Goal: Task Accomplishment & Management: Manage account settings

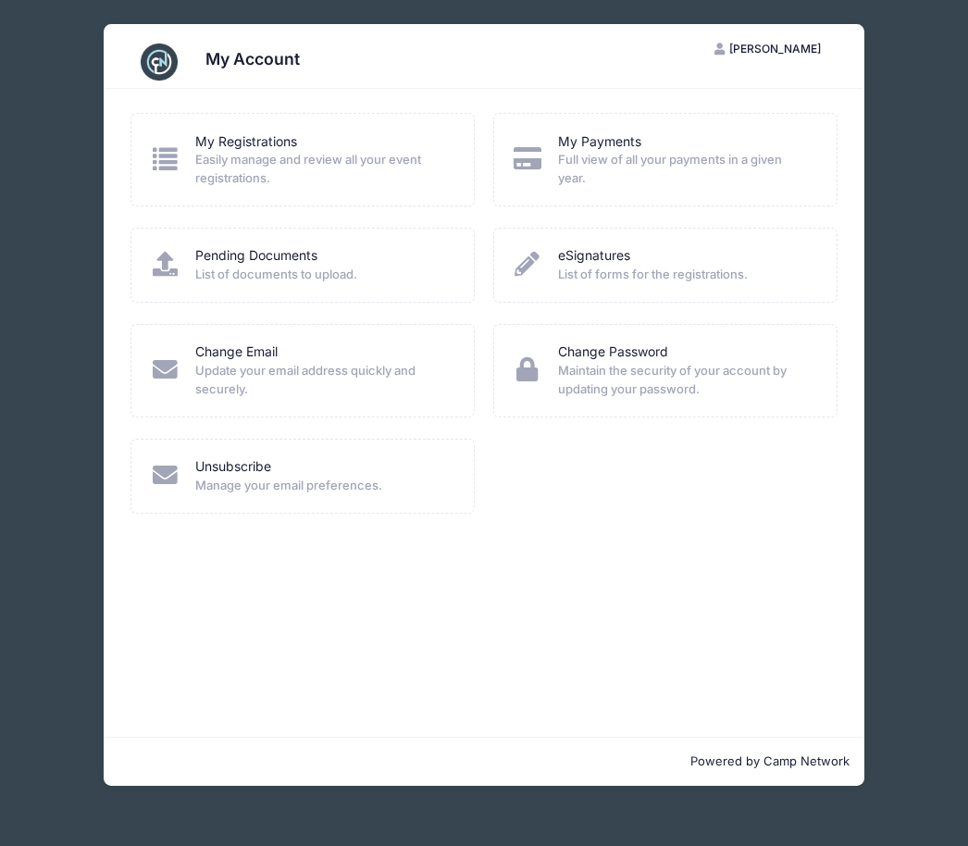
click at [364, 151] on span "Easily manage and review all your event registrations." at bounding box center [322, 169] width 254 height 36
click at [155, 158] on icon at bounding box center [165, 158] width 31 height 25
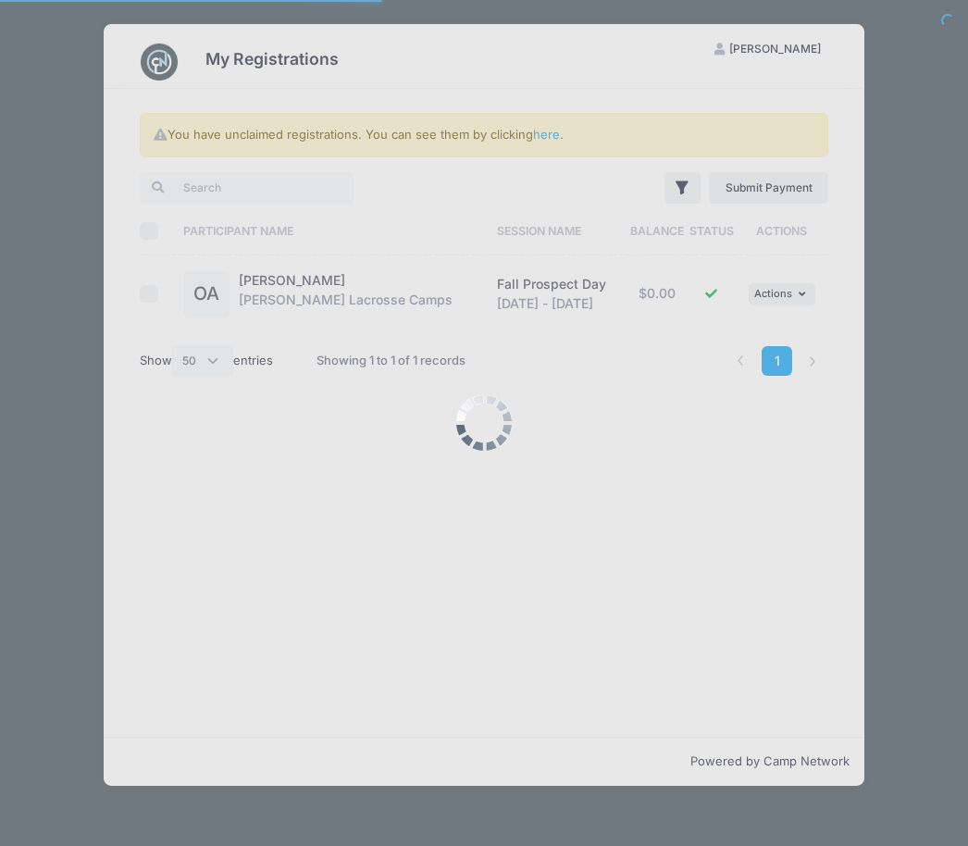
select select "50"
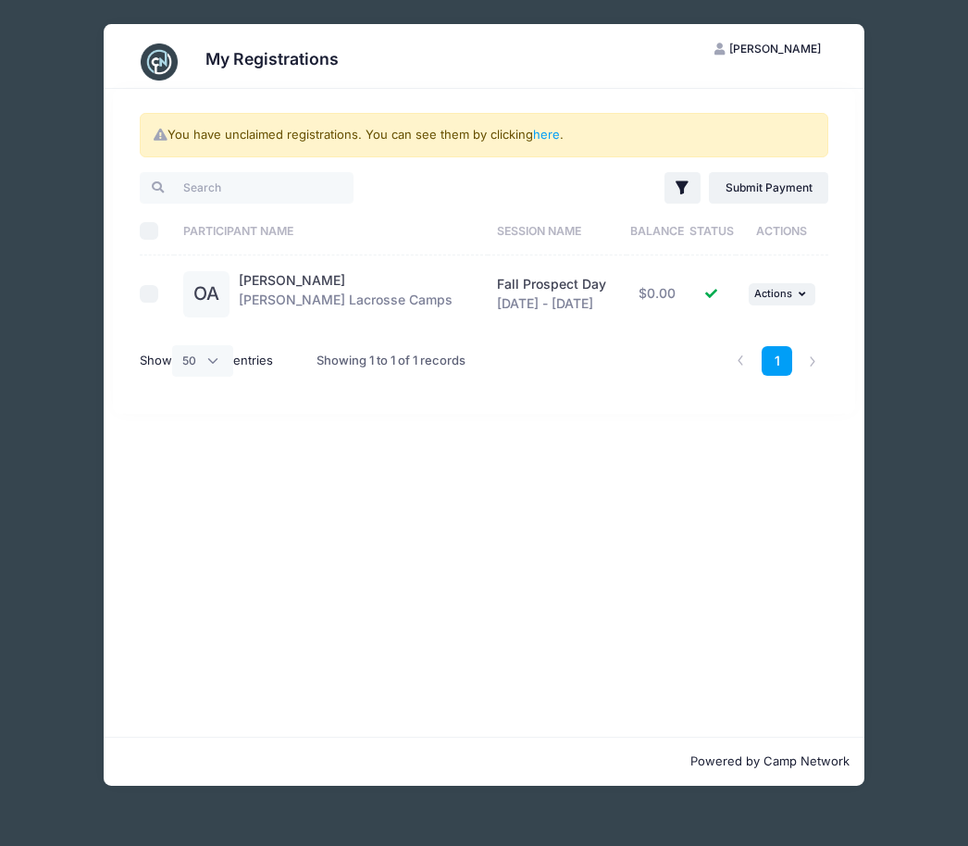
click at [939, 90] on div "My Registrations PA [PERSON_NAME] My Account Logout You have unclaimed registra…" at bounding box center [484, 405] width 912 height 810
click at [202, 630] on div "You have unclaimed registrations. You can see them by clicking here . Filter Fi…" at bounding box center [484, 413] width 761 height 648
click at [936, 101] on div "My Registrations PA Paige Aballi My Account Logout You have unclaimed registrat…" at bounding box center [484, 405] width 912 height 810
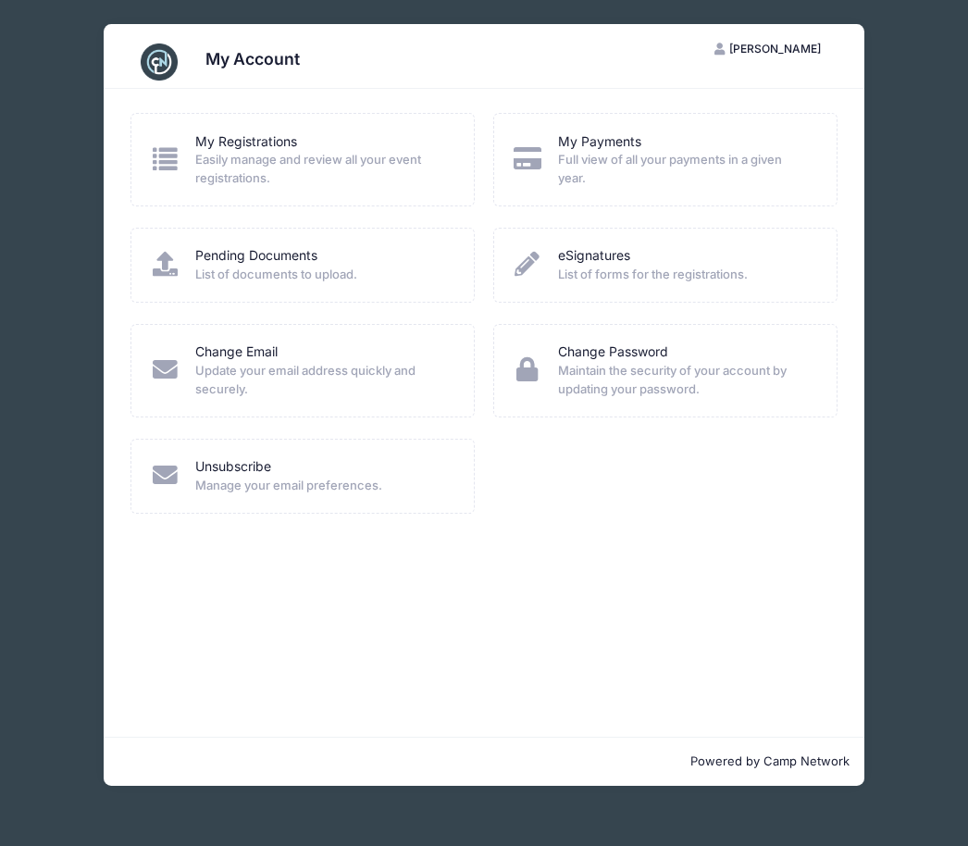
click at [796, 48] on span "[PERSON_NAME]" at bounding box center [775, 49] width 92 height 14
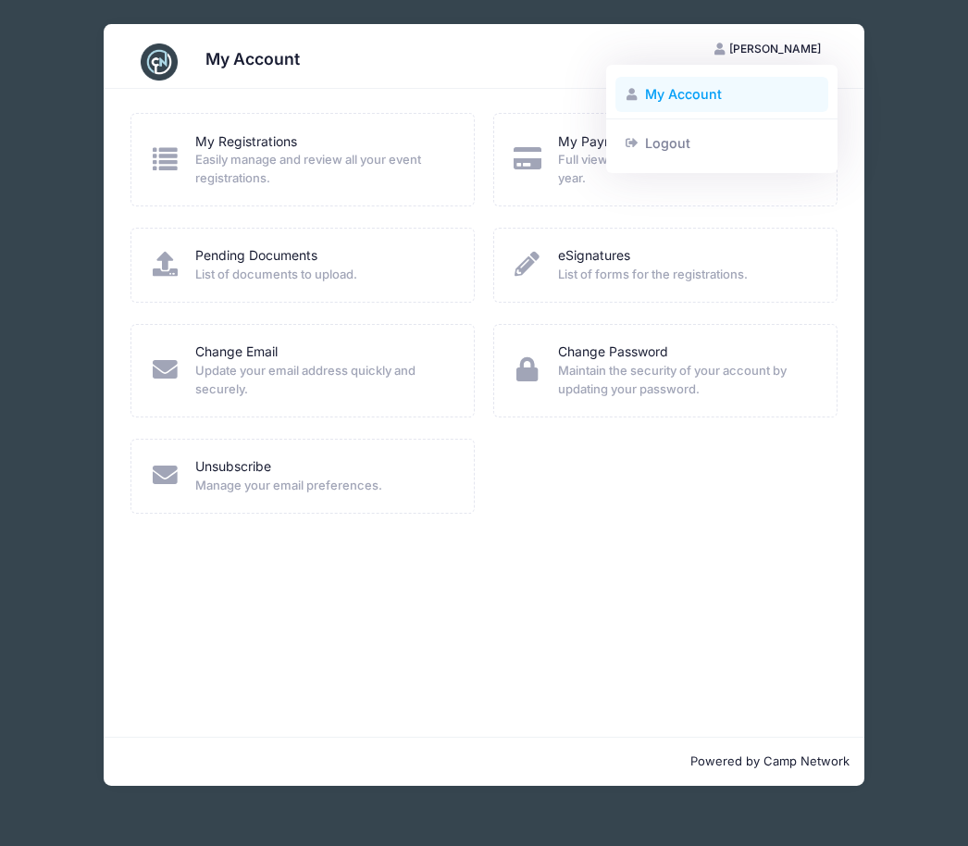
click at [718, 94] on link "My Account" at bounding box center [722, 94] width 214 height 35
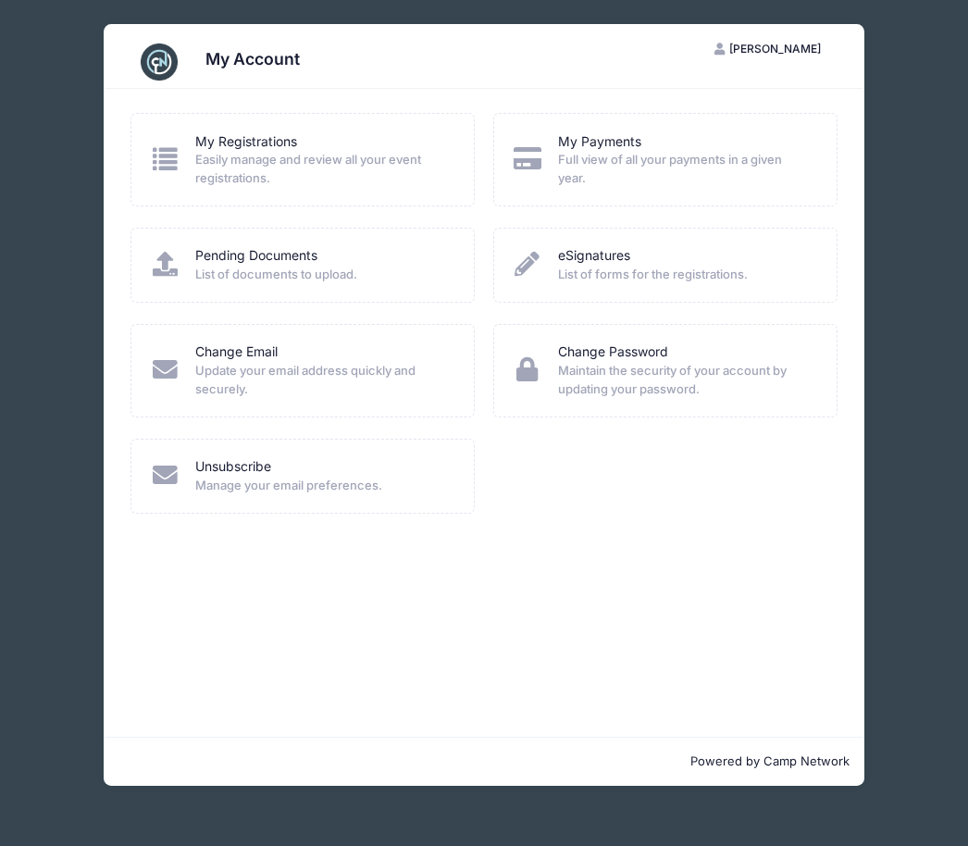
click at [373, 162] on span "Easily manage and review all your event registrations." at bounding box center [322, 169] width 254 height 36
click at [167, 162] on icon at bounding box center [165, 158] width 31 height 25
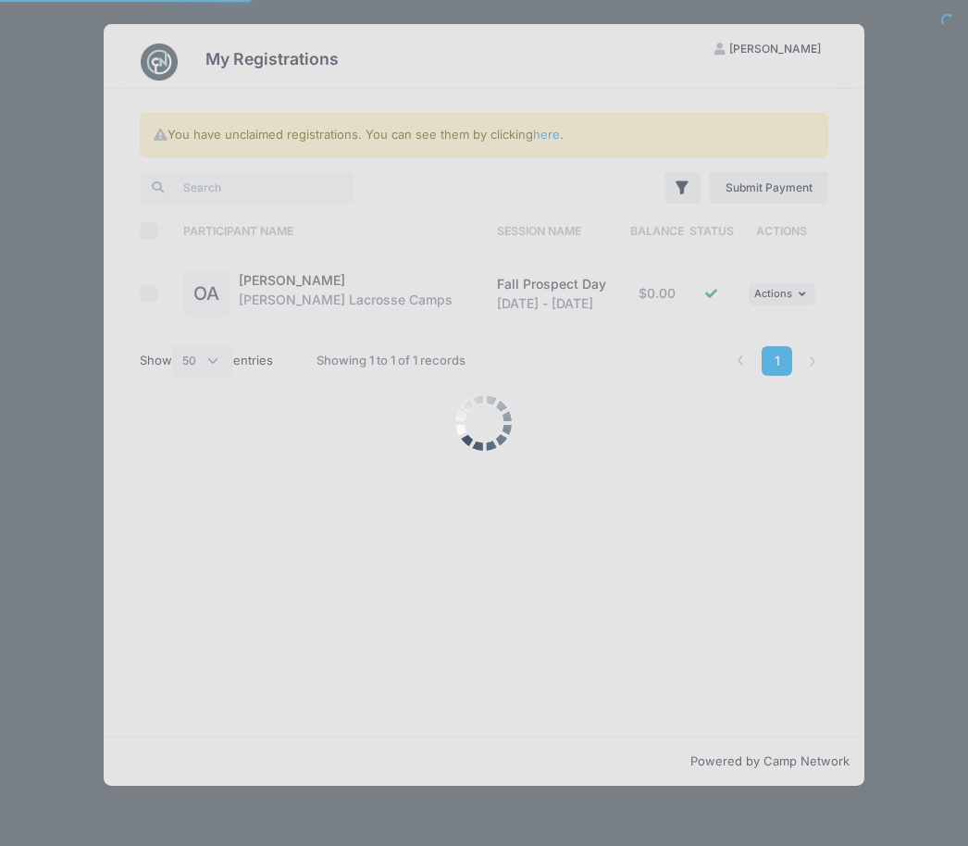
select select "50"
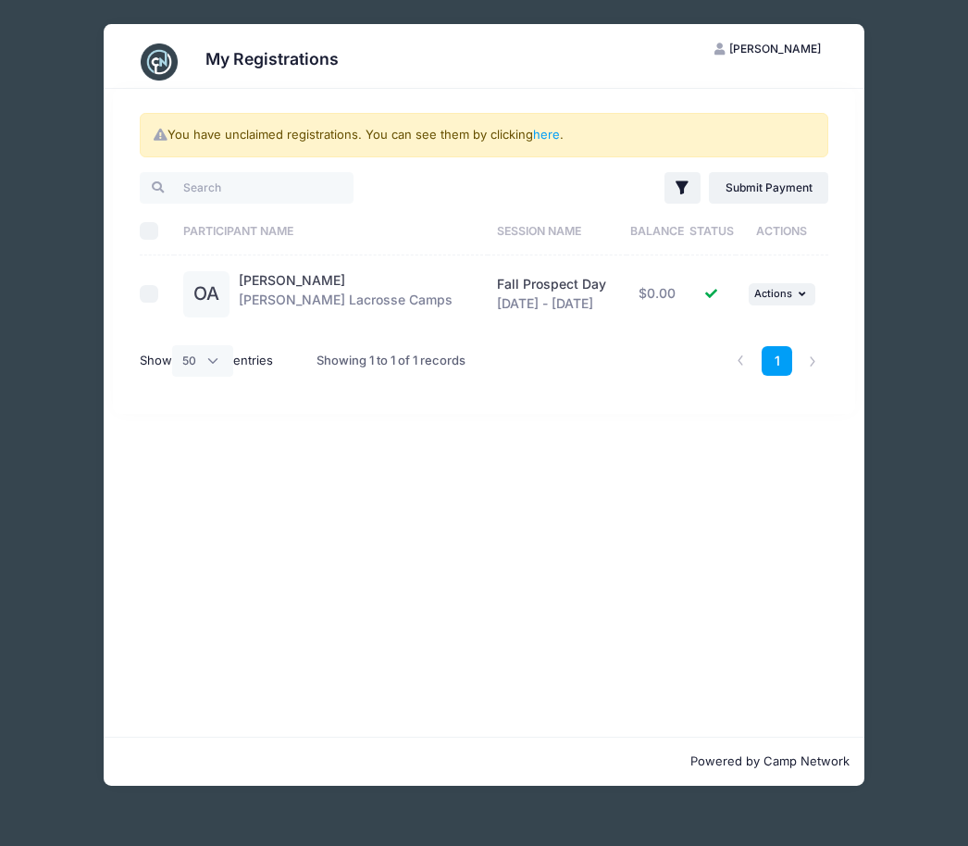
click at [358, 300] on div "[PERSON_NAME] [PERSON_NAME] Lacrosse Camps" at bounding box center [346, 294] width 214 height 46
click at [221, 281] on div "OA" at bounding box center [206, 294] width 46 height 46
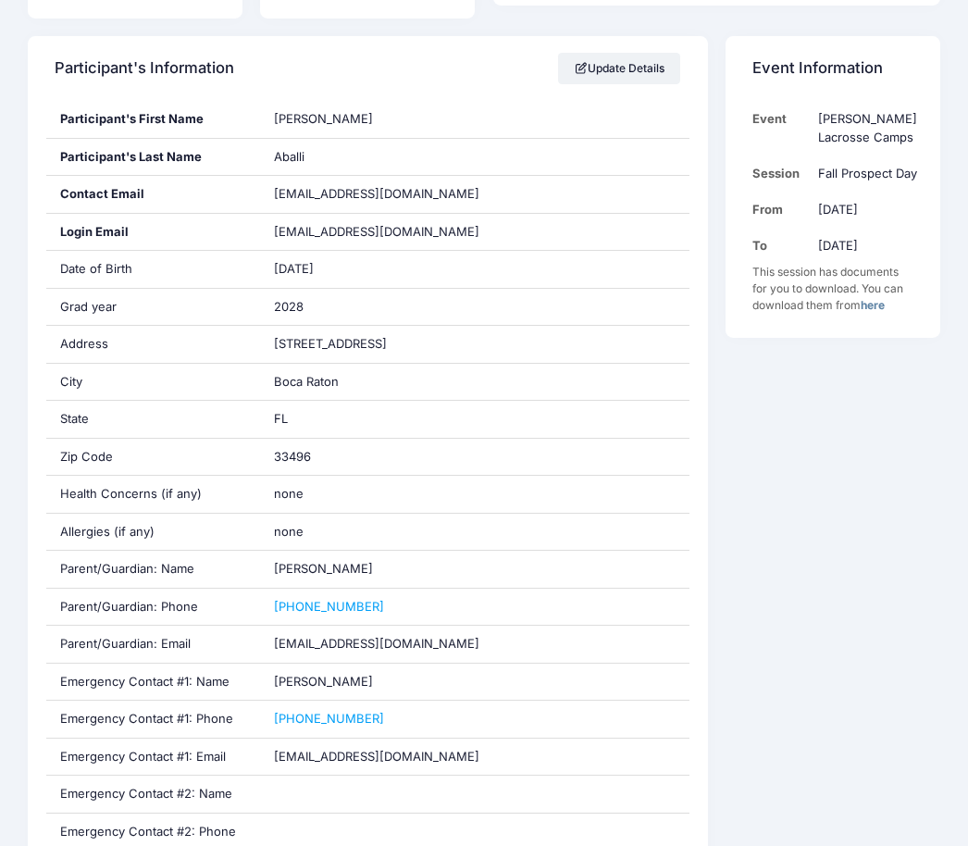
scroll to position [299, 0]
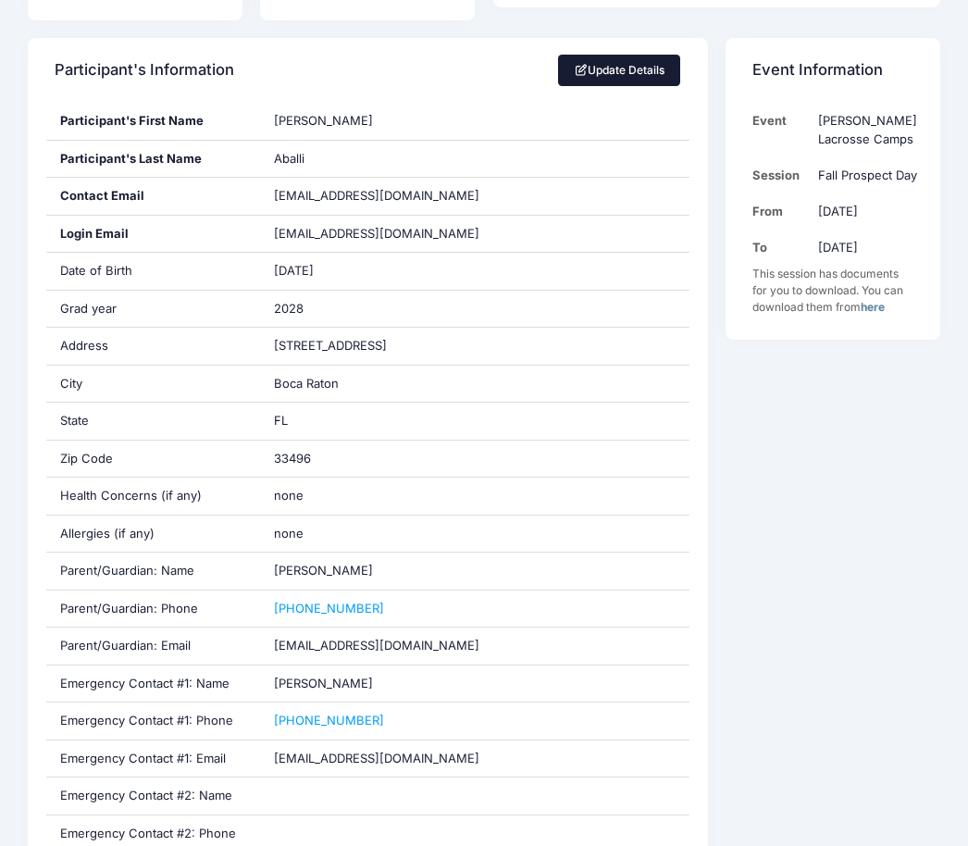
click at [643, 68] on link "Update Details" at bounding box center [619, 70] width 123 height 31
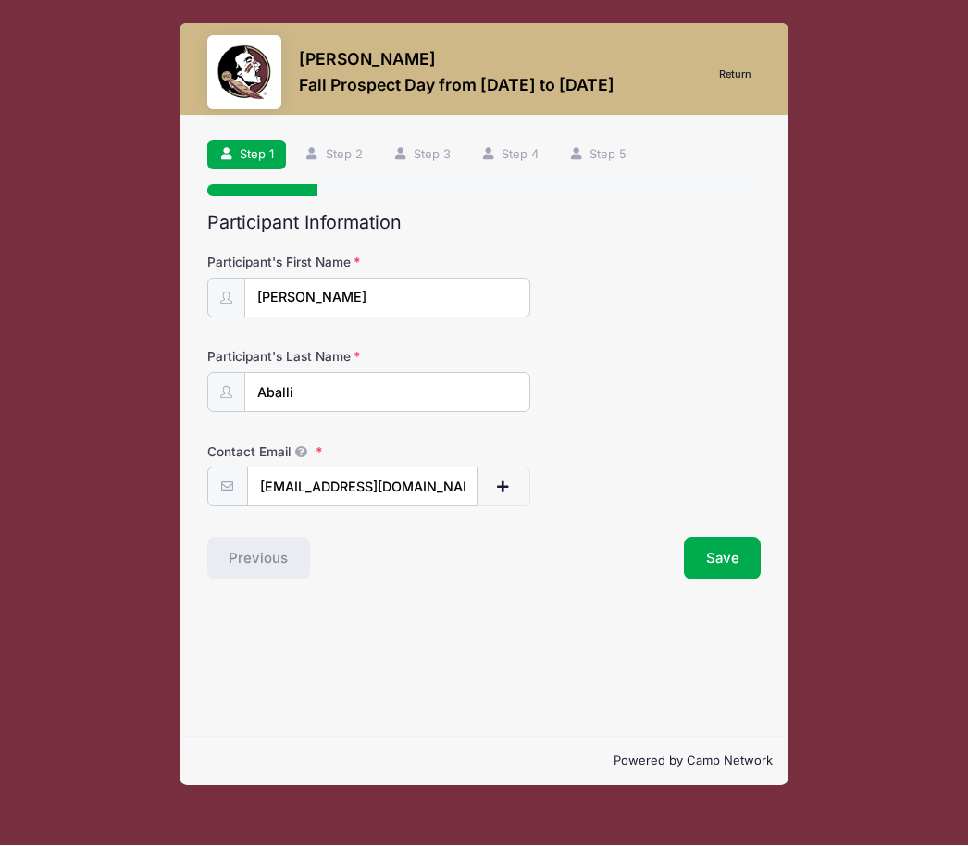
scroll to position [19, 0]
click at [734, 545] on button "Save" at bounding box center [723, 559] width 78 height 43
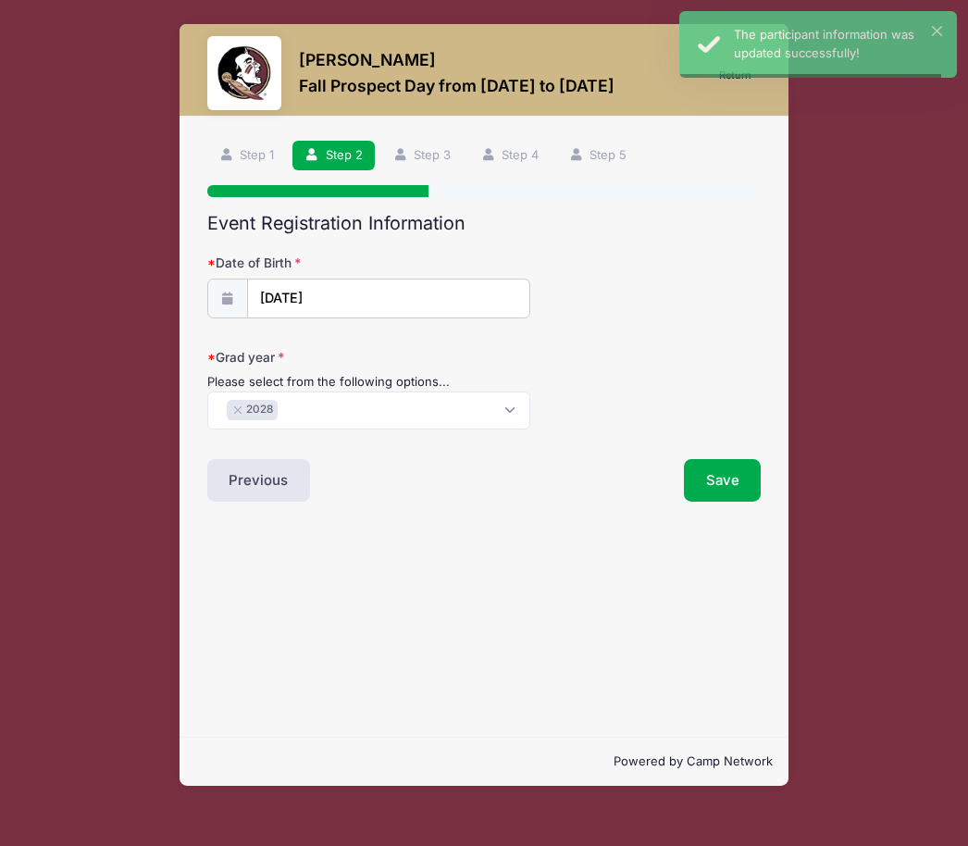
scroll to position [0, 0]
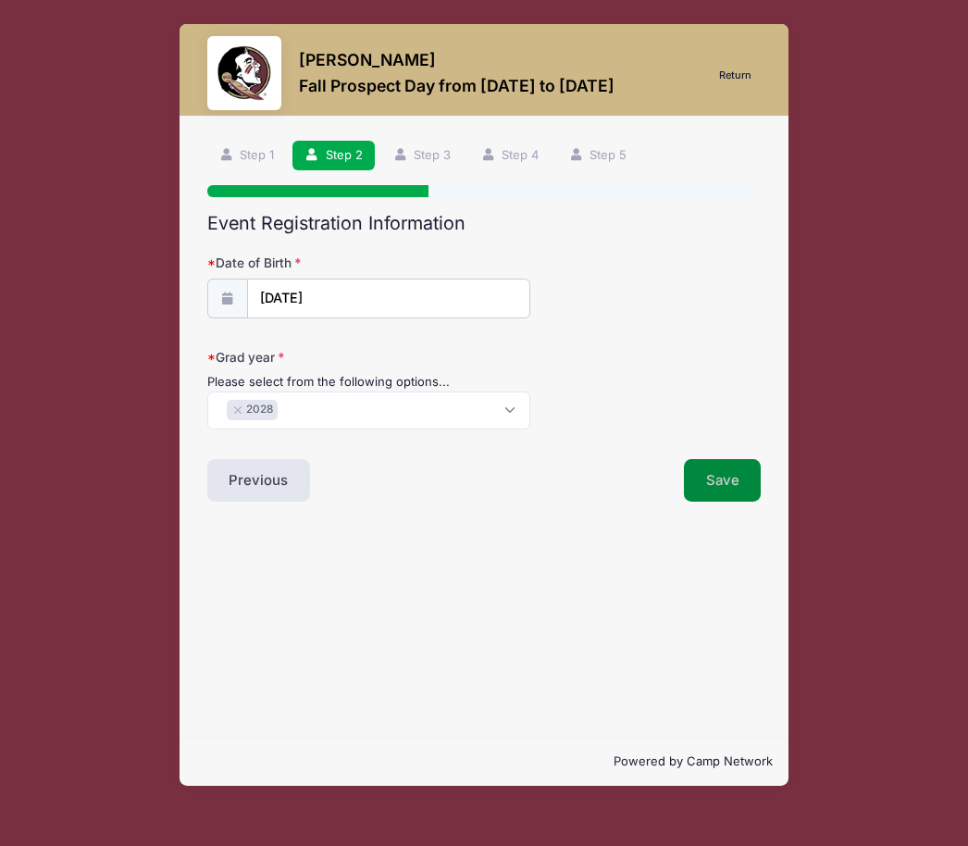
click at [741, 473] on button "Save" at bounding box center [723, 480] width 78 height 43
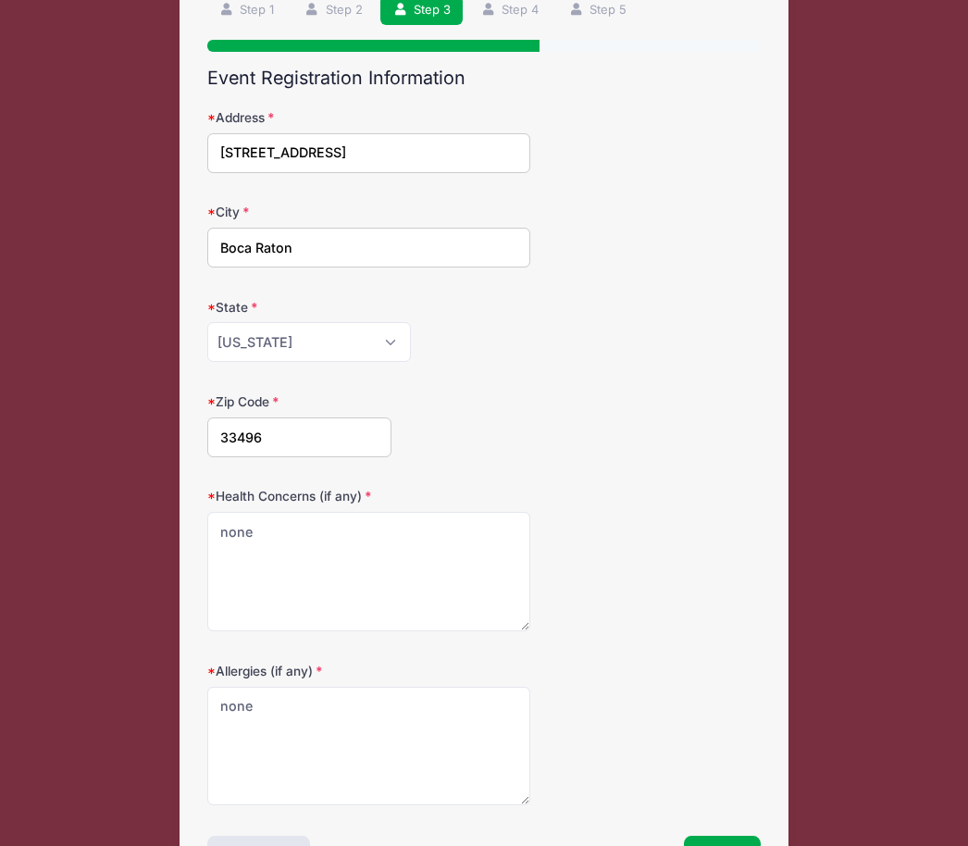
scroll to position [208, 0]
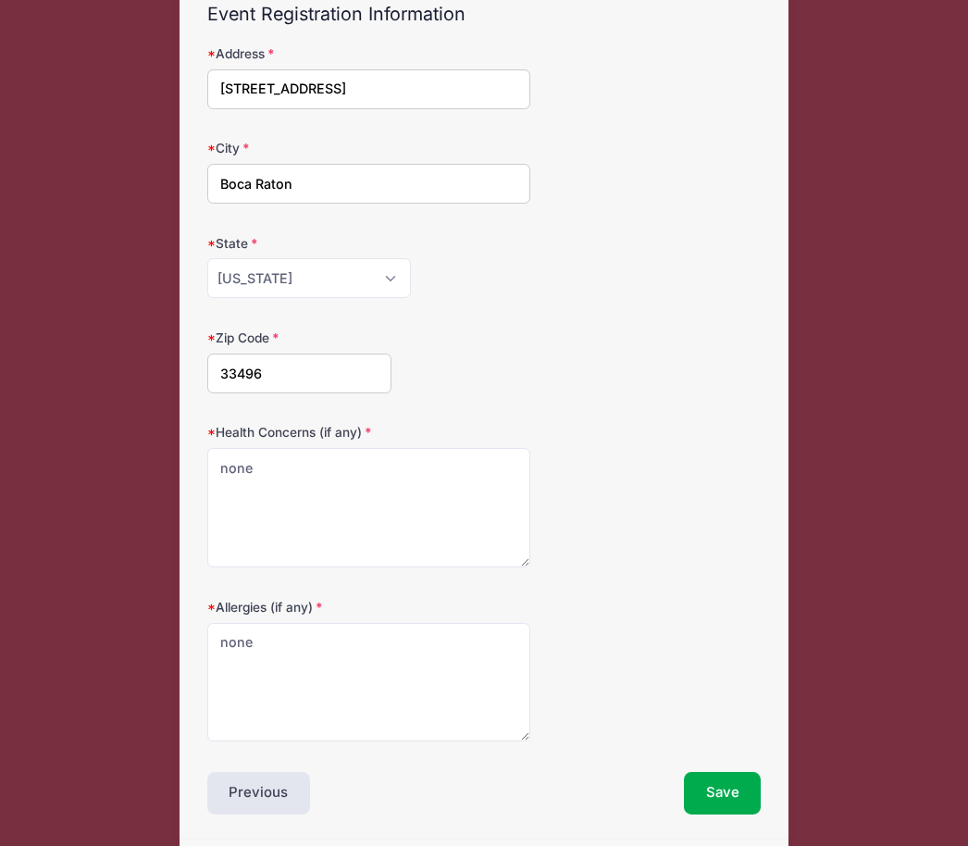
click at [725, 821] on div "Step 3 /7 Return Step 1 Step 2 Step 3 Step 4 Step 5 Participant Information Par…" at bounding box center [484, 373] width 608 height 931
click at [734, 782] on button "Save" at bounding box center [723, 794] width 78 height 43
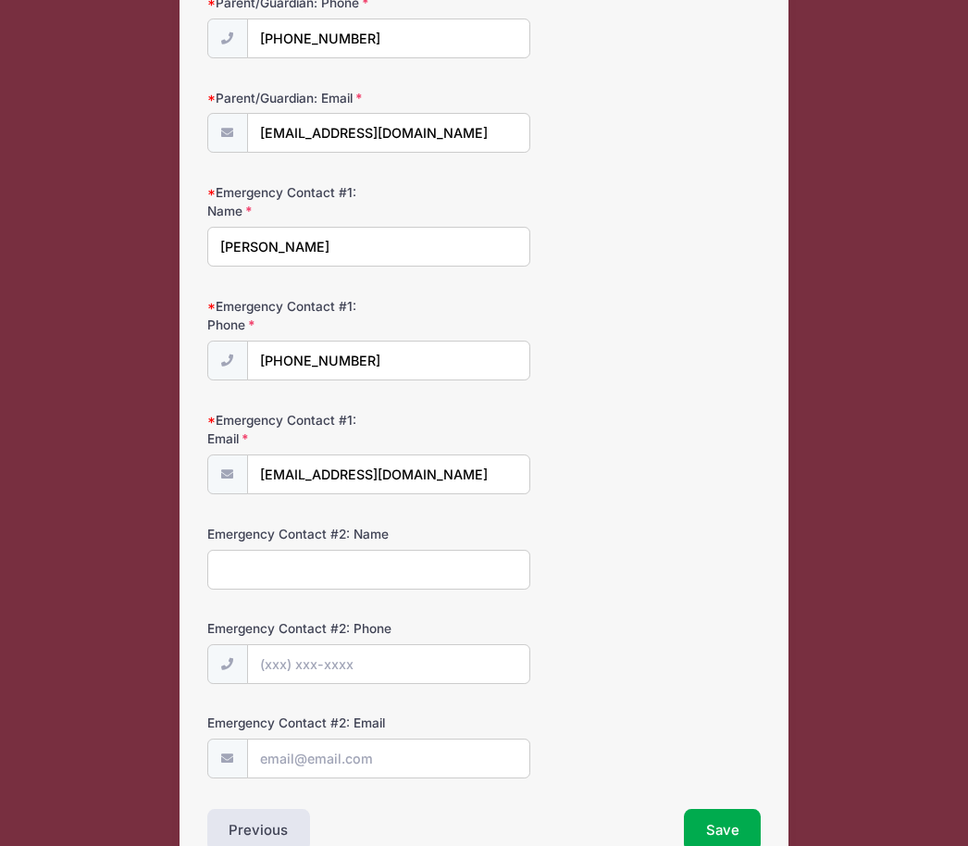
scroll to position [388, 0]
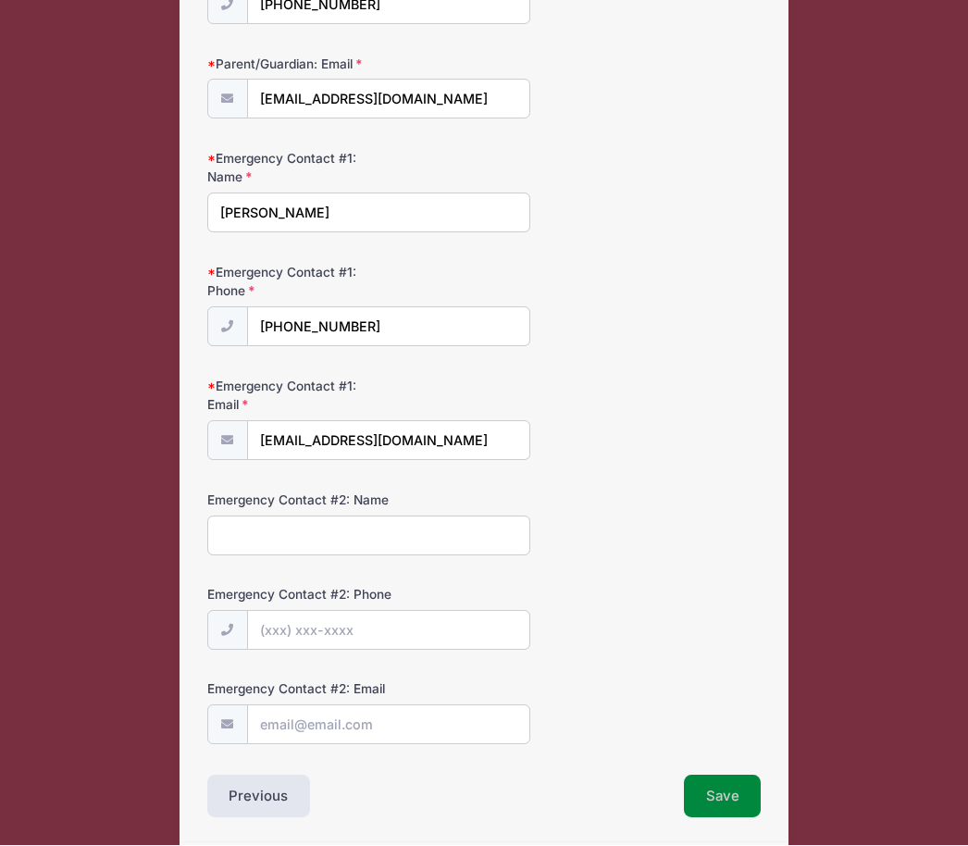
click at [755, 782] on button "Save" at bounding box center [723, 796] width 78 height 43
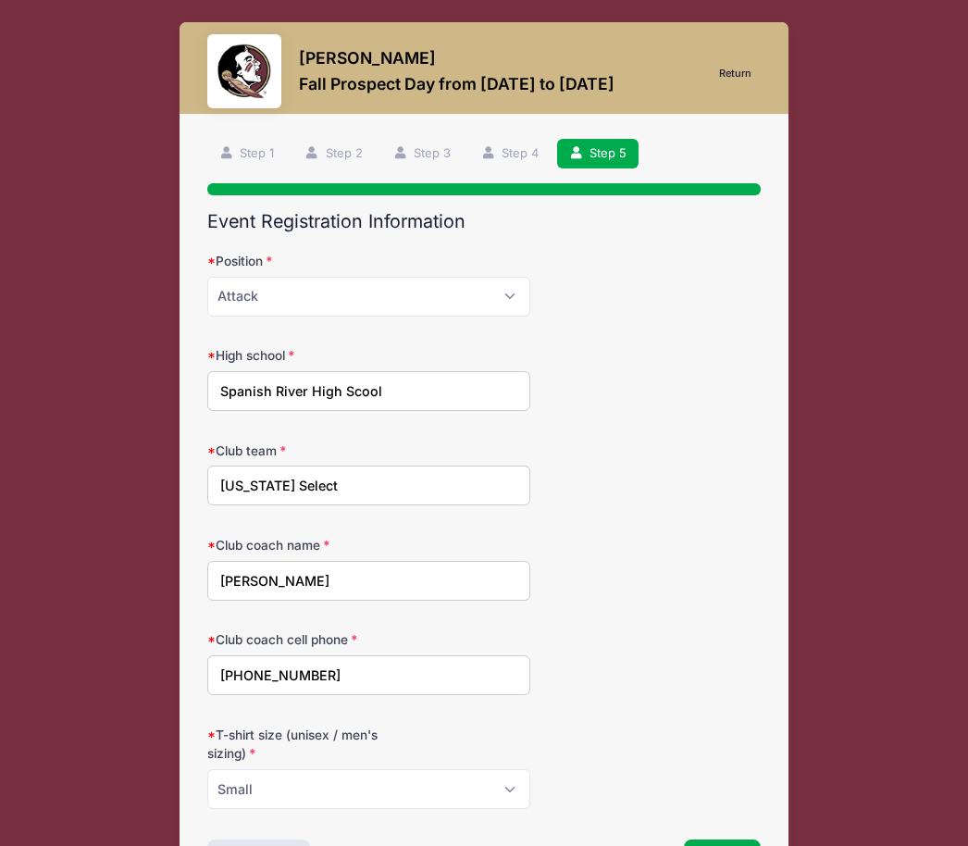
scroll to position [0, 0]
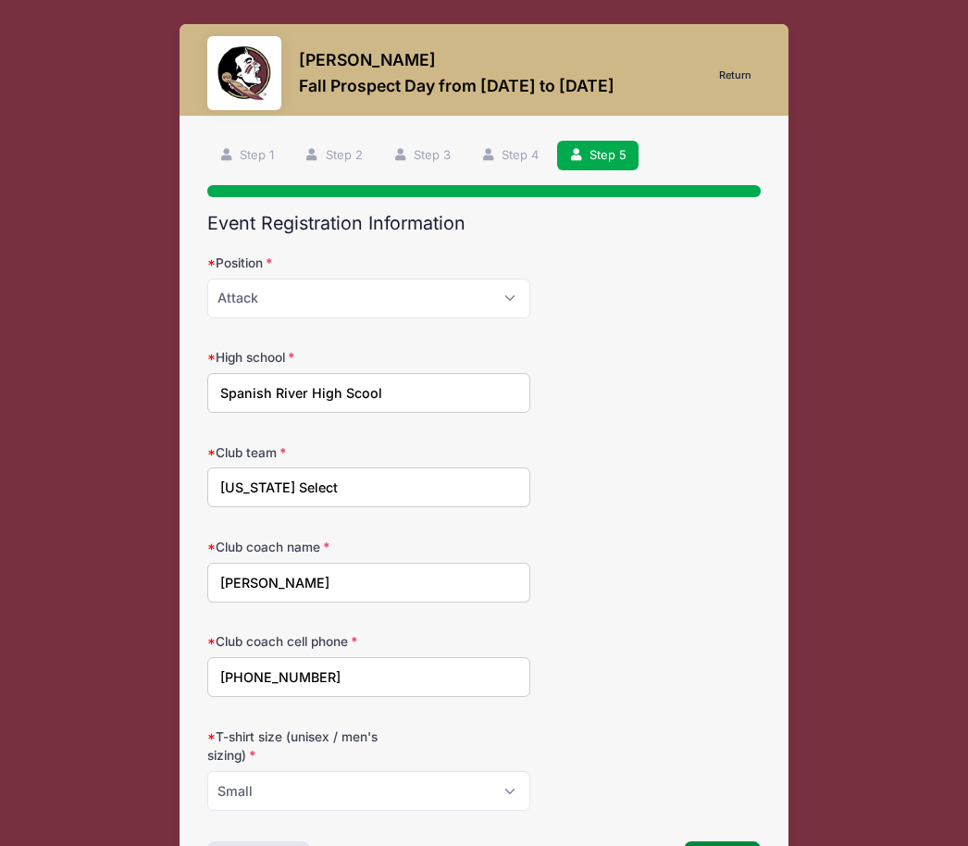
click at [749, 845] on button "Save" at bounding box center [723, 862] width 78 height 43
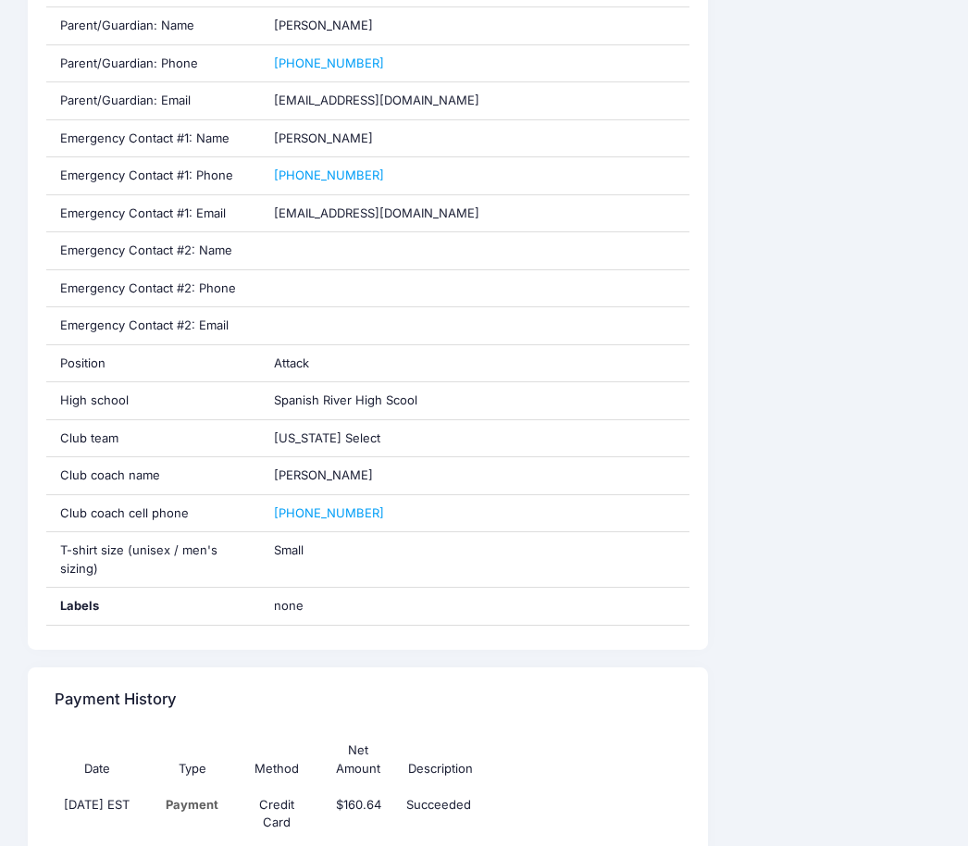
scroll to position [840, 0]
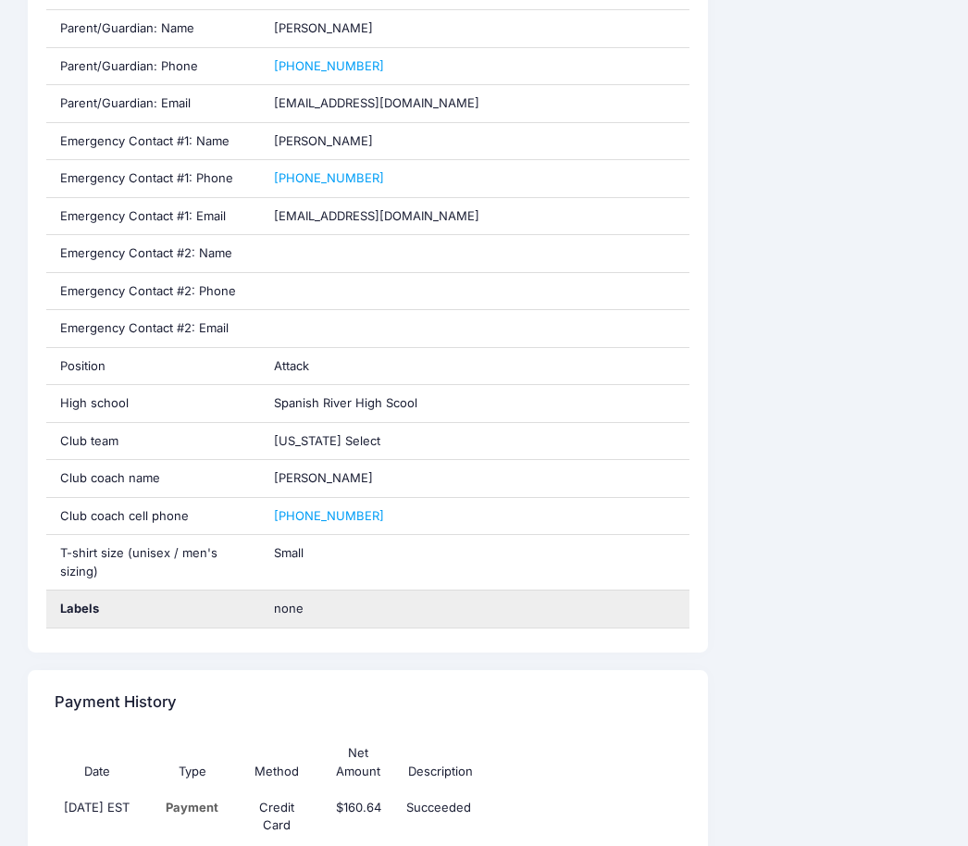
click at [333, 601] on span "none" at bounding box center [389, 610] width 231 height 19
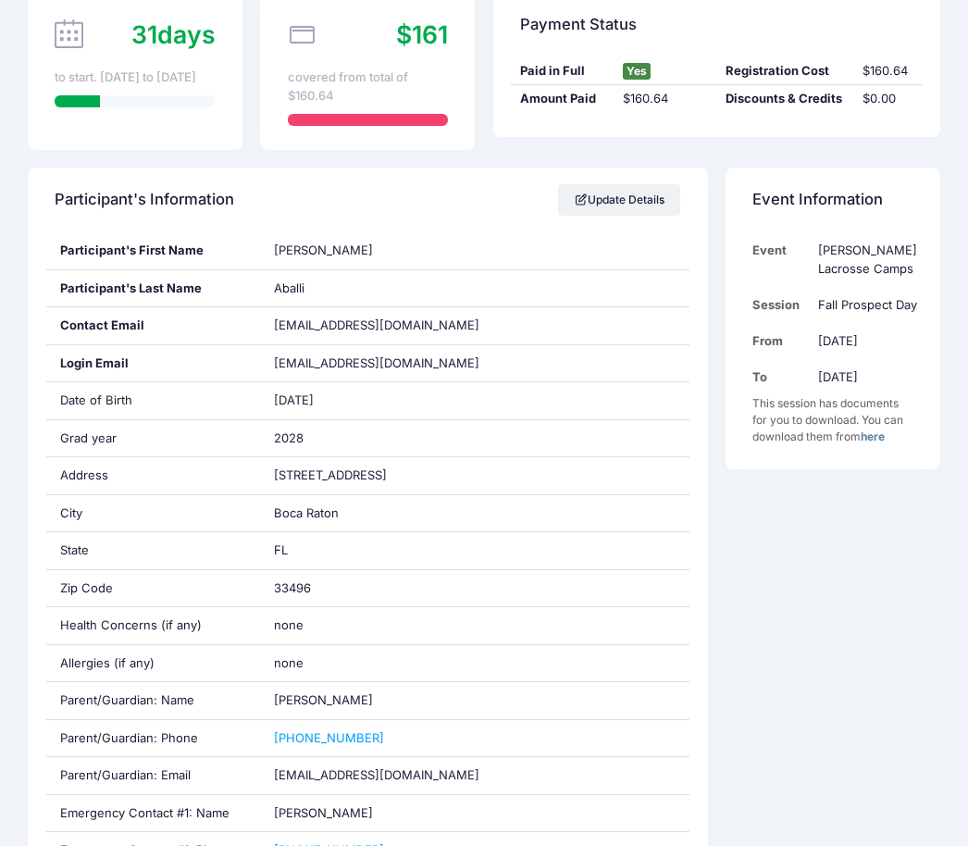
scroll to position [0, 0]
